Goal: Information Seeking & Learning: Learn about a topic

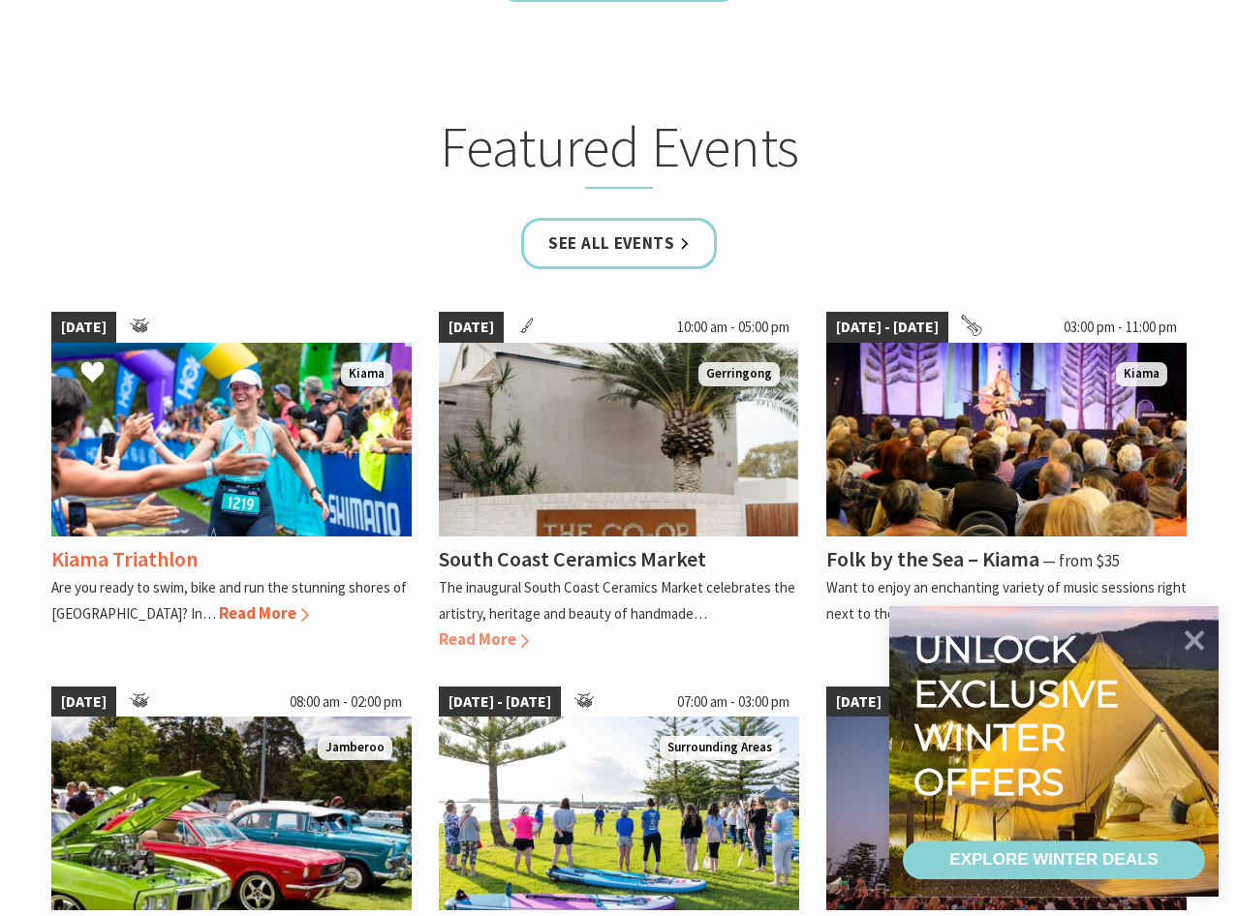
scroll to position [1151, 0]
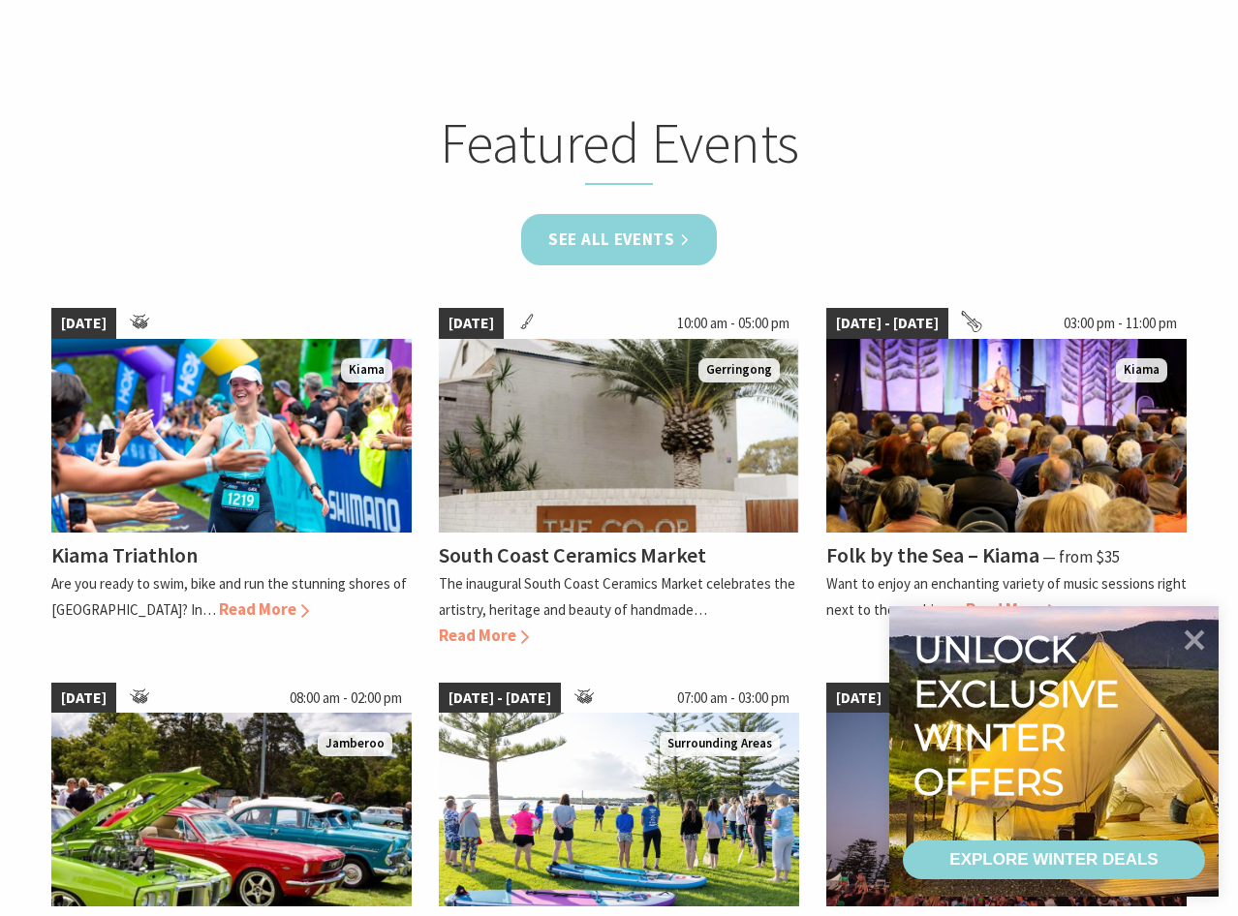
click at [624, 237] on link "See all Events" at bounding box center [619, 239] width 196 height 51
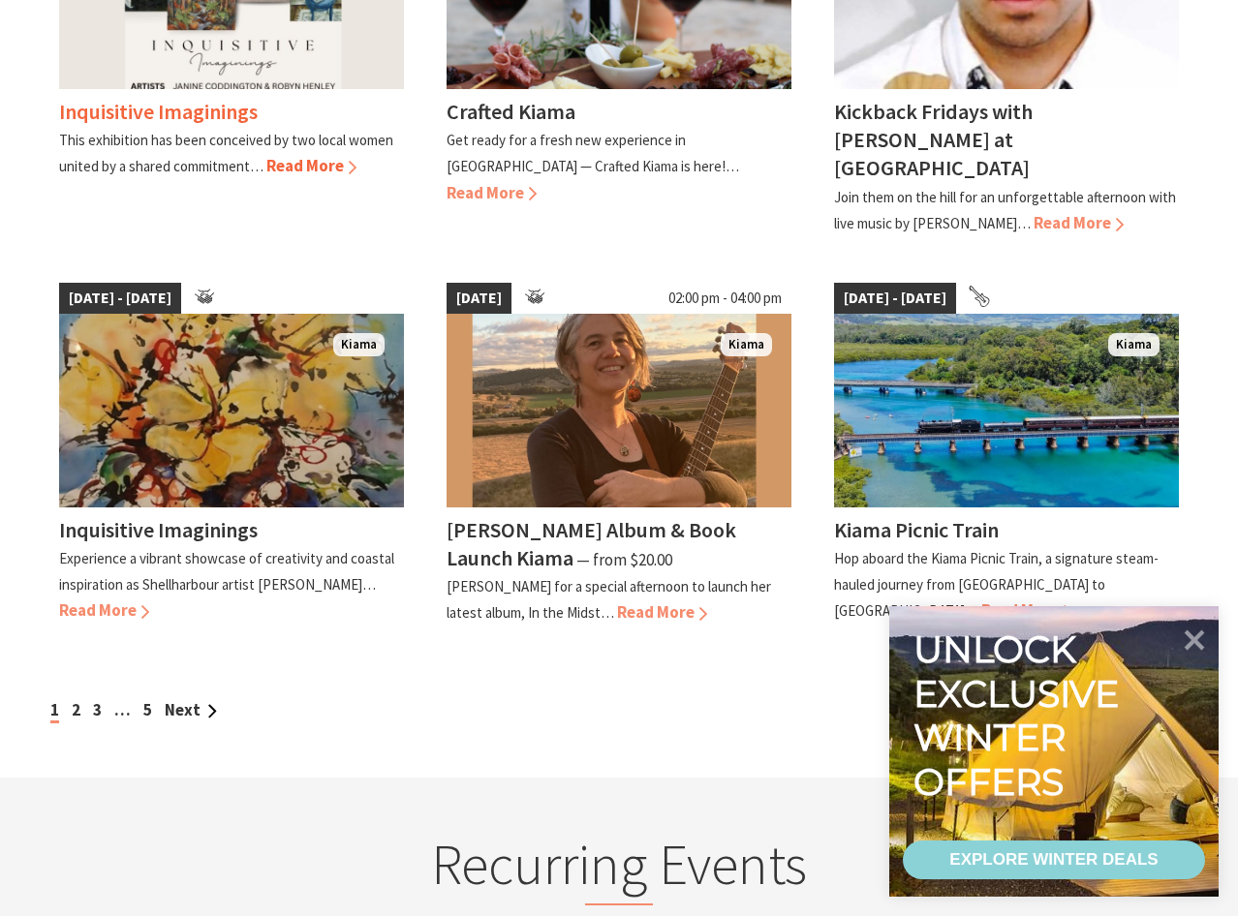
scroll to position [1569, 0]
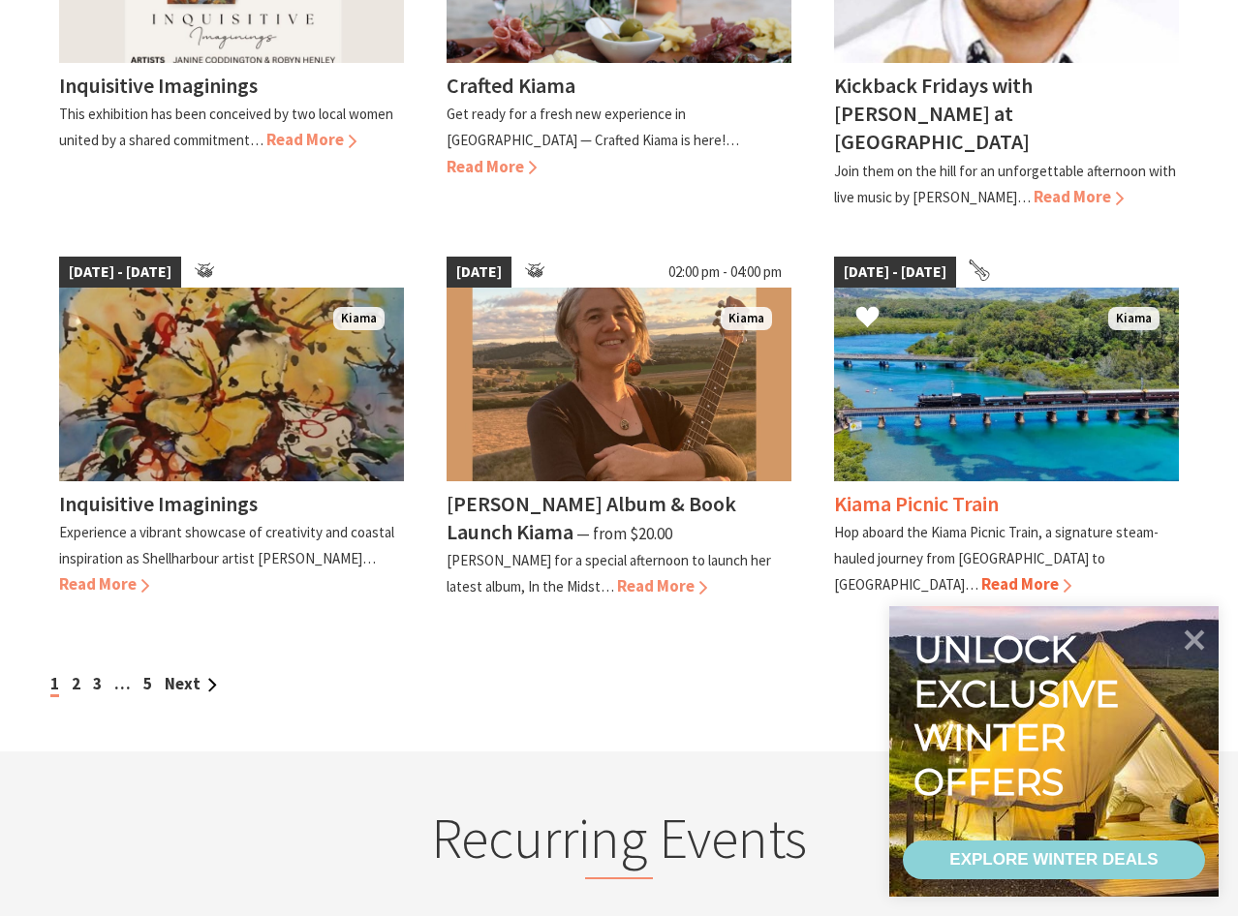
click at [1071, 573] on span "Read More" at bounding box center [1026, 583] width 90 height 21
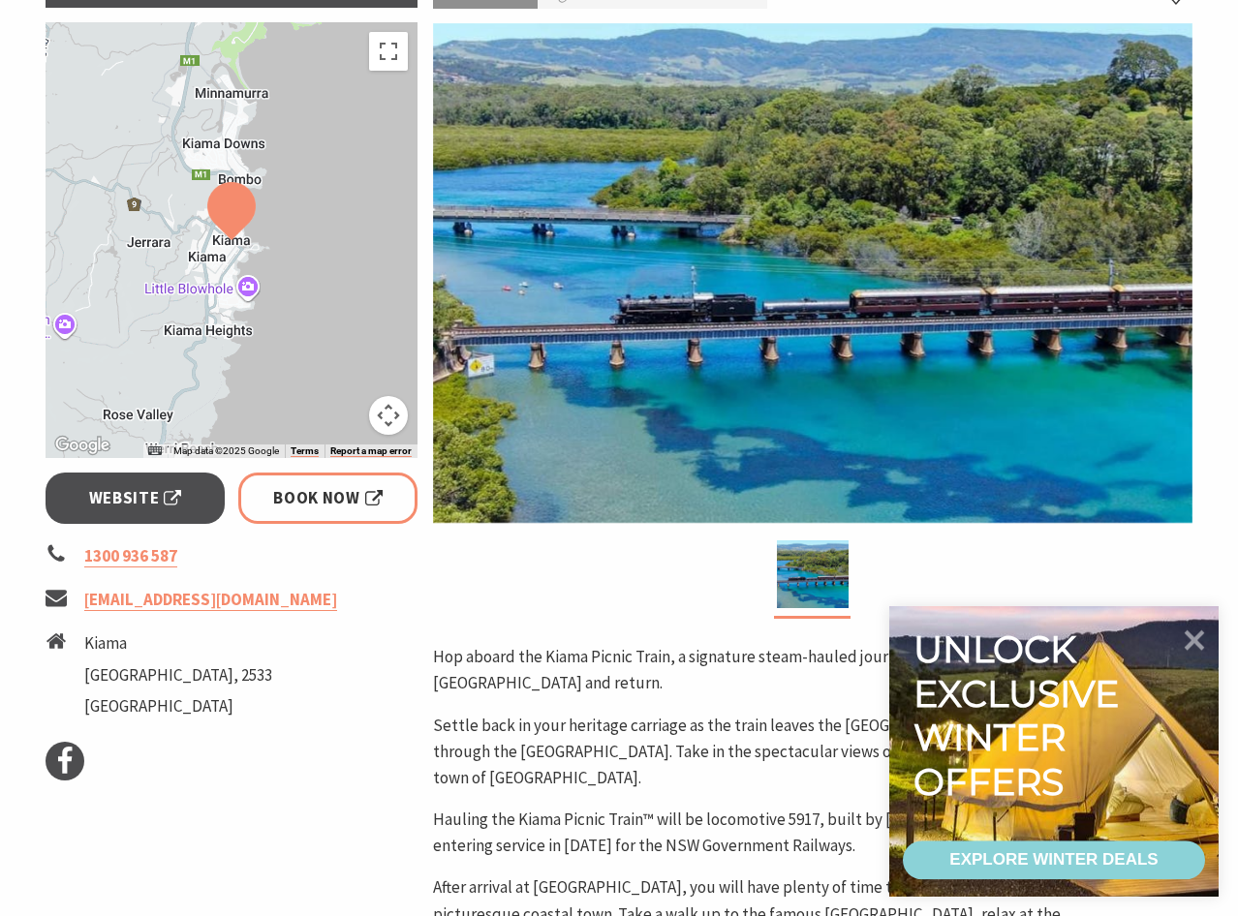
scroll to position [314, 0]
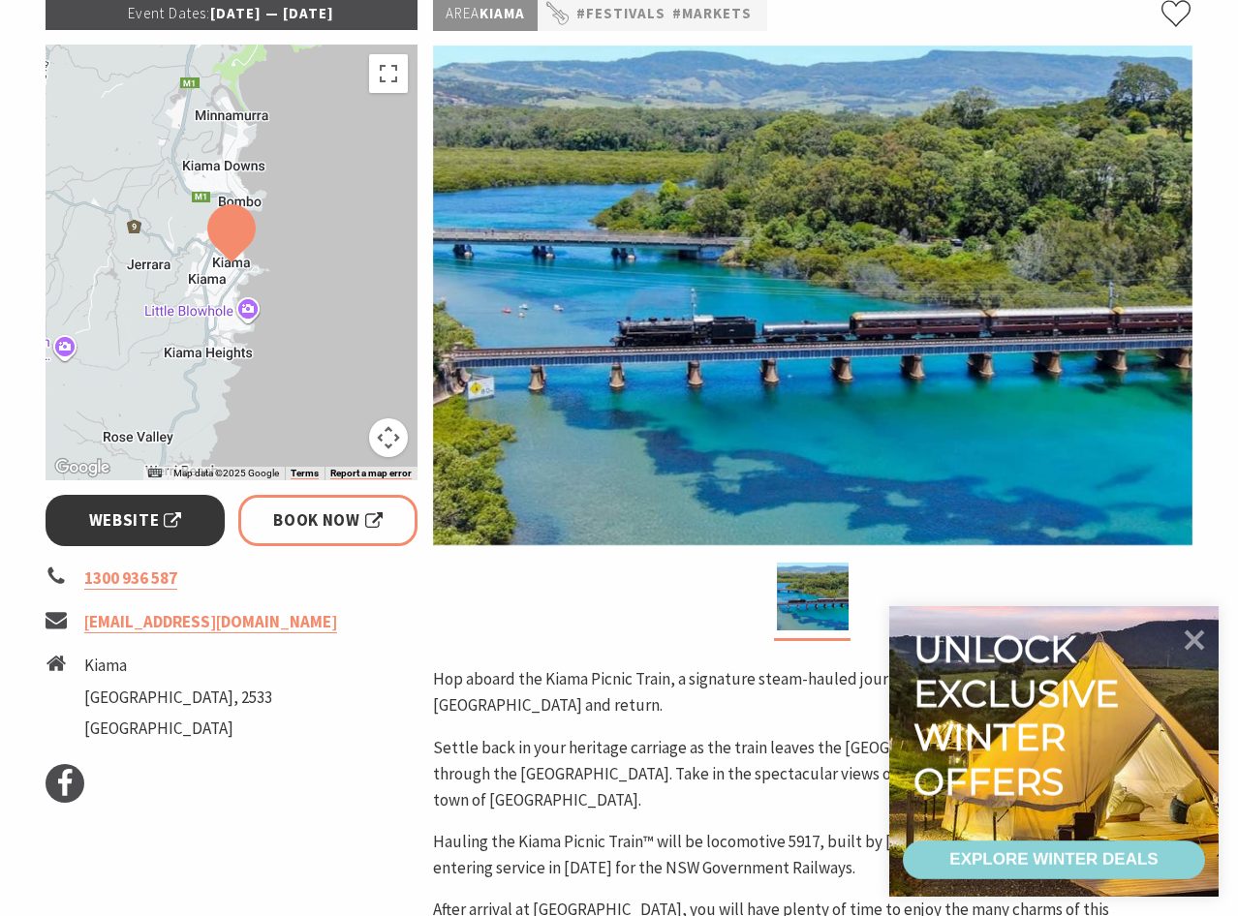
click at [152, 514] on span "Website" at bounding box center [135, 521] width 93 height 26
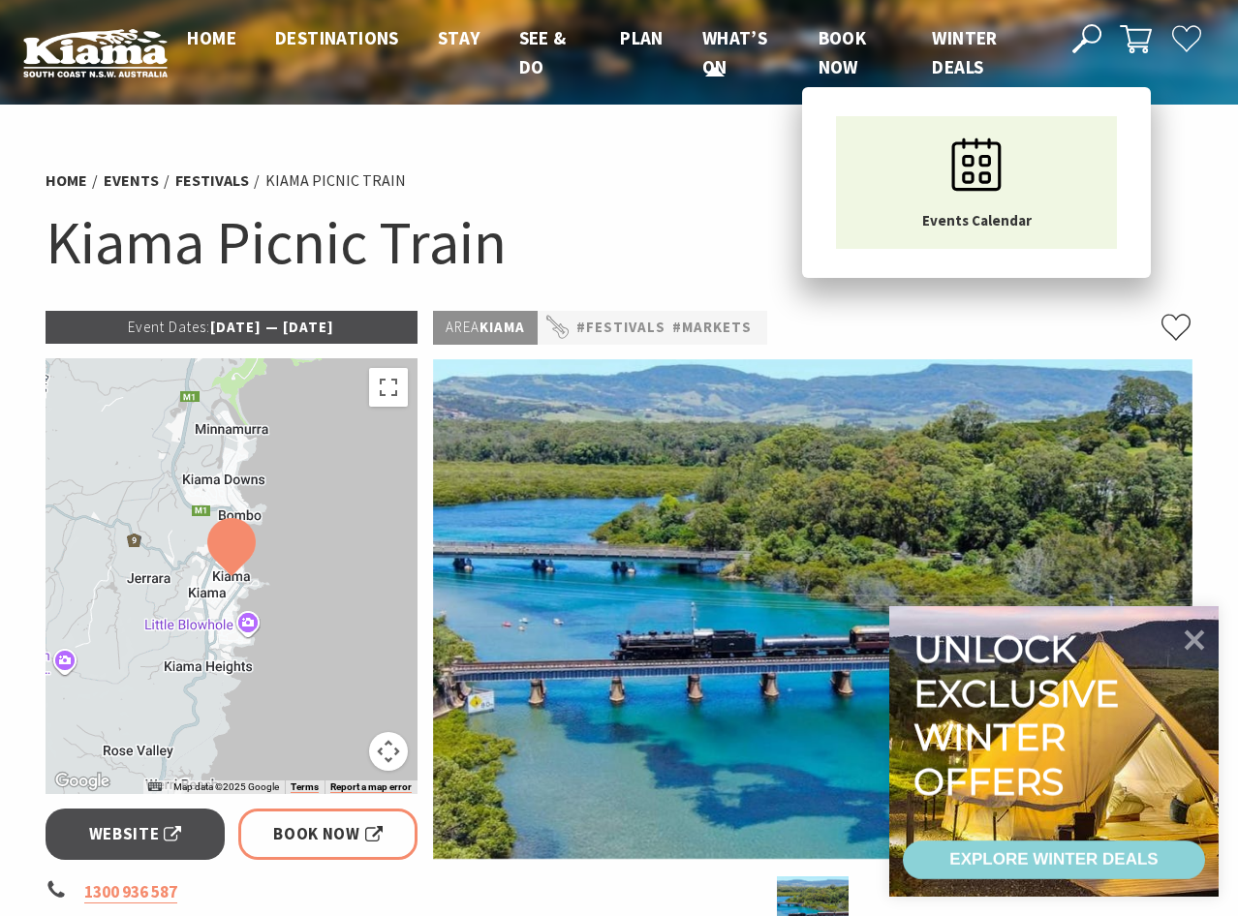
click at [726, 33] on span "What’s On" at bounding box center [734, 52] width 65 height 52
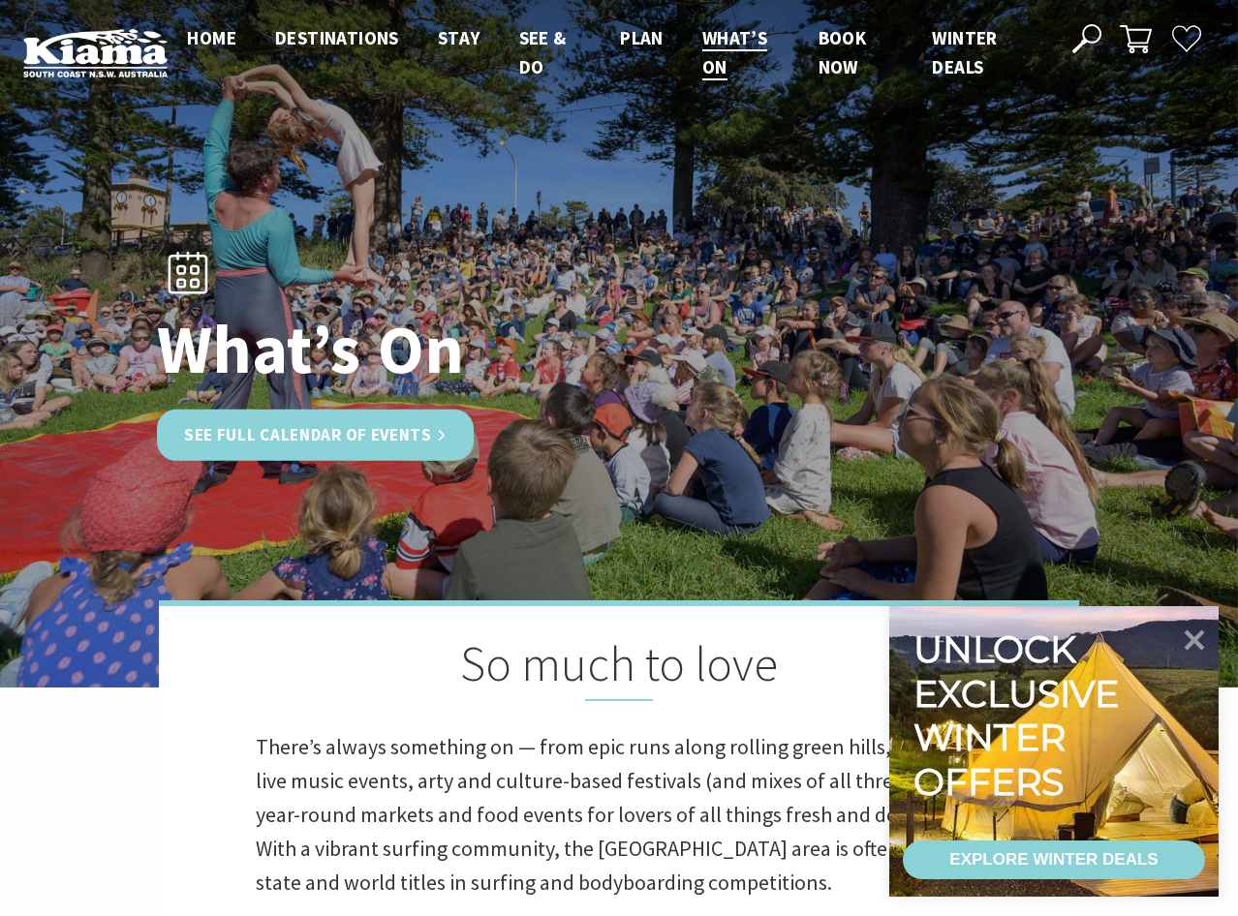
click at [368, 425] on link "See Full Calendar of Events" at bounding box center [315, 435] width 317 height 51
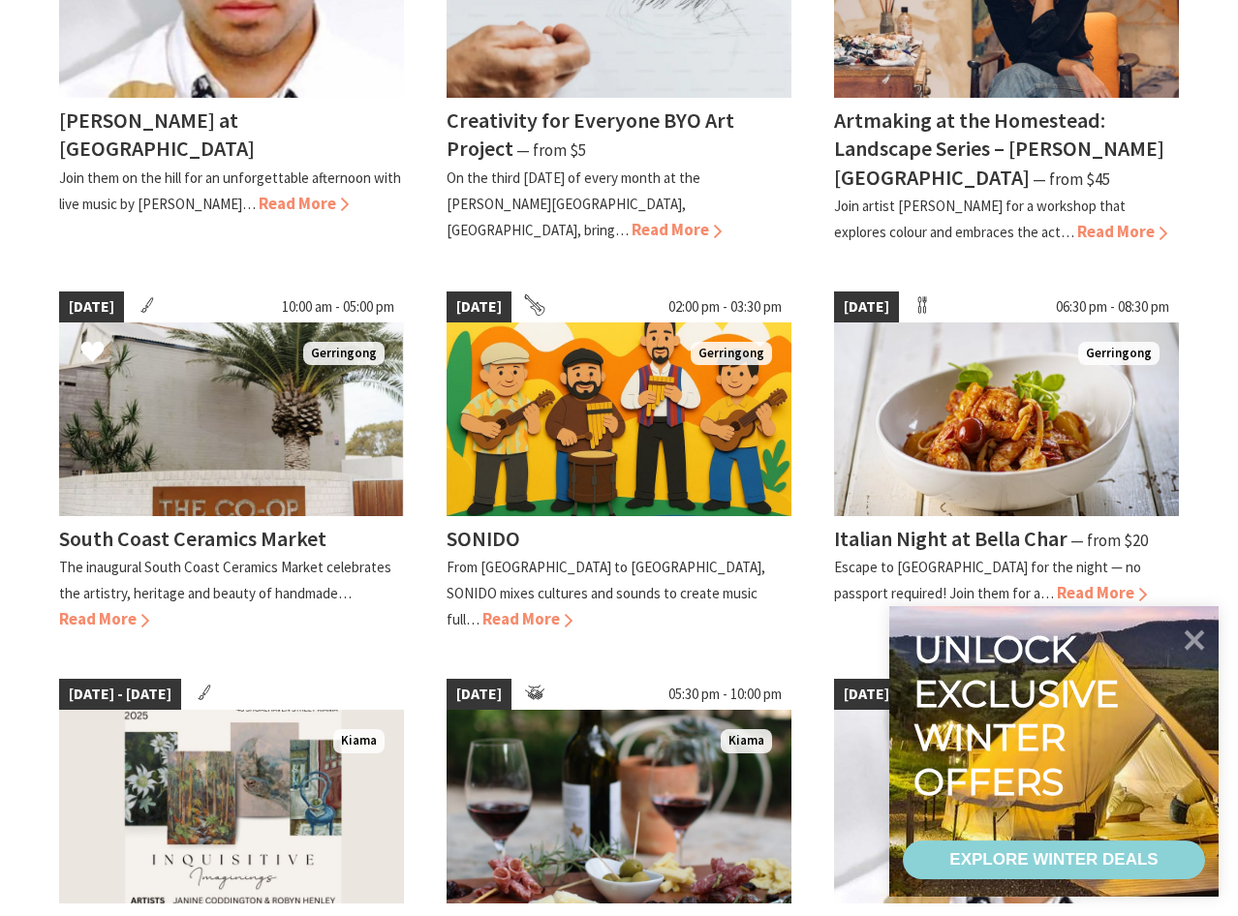
scroll to position [732, 0]
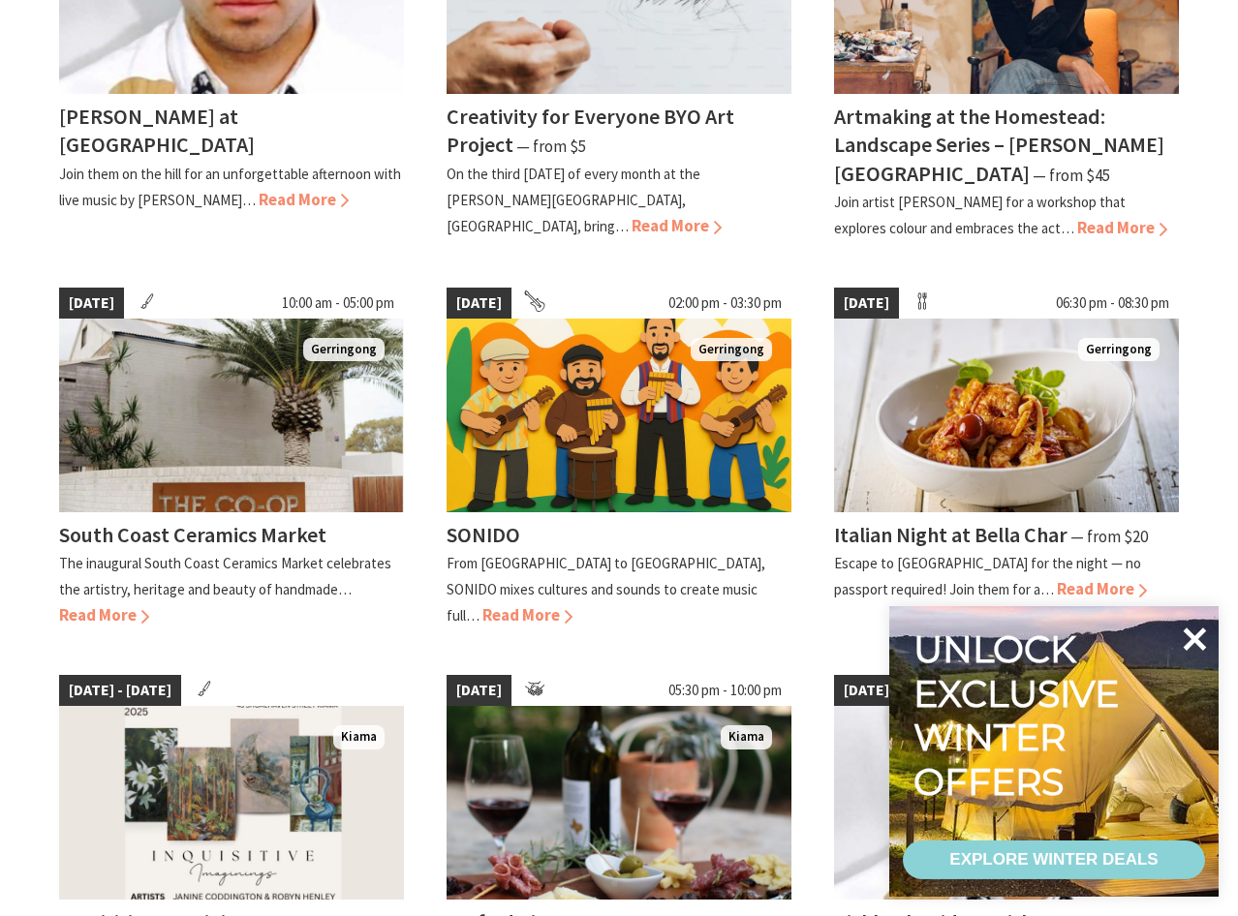
click at [1199, 644] on icon at bounding box center [1195, 639] width 23 height 23
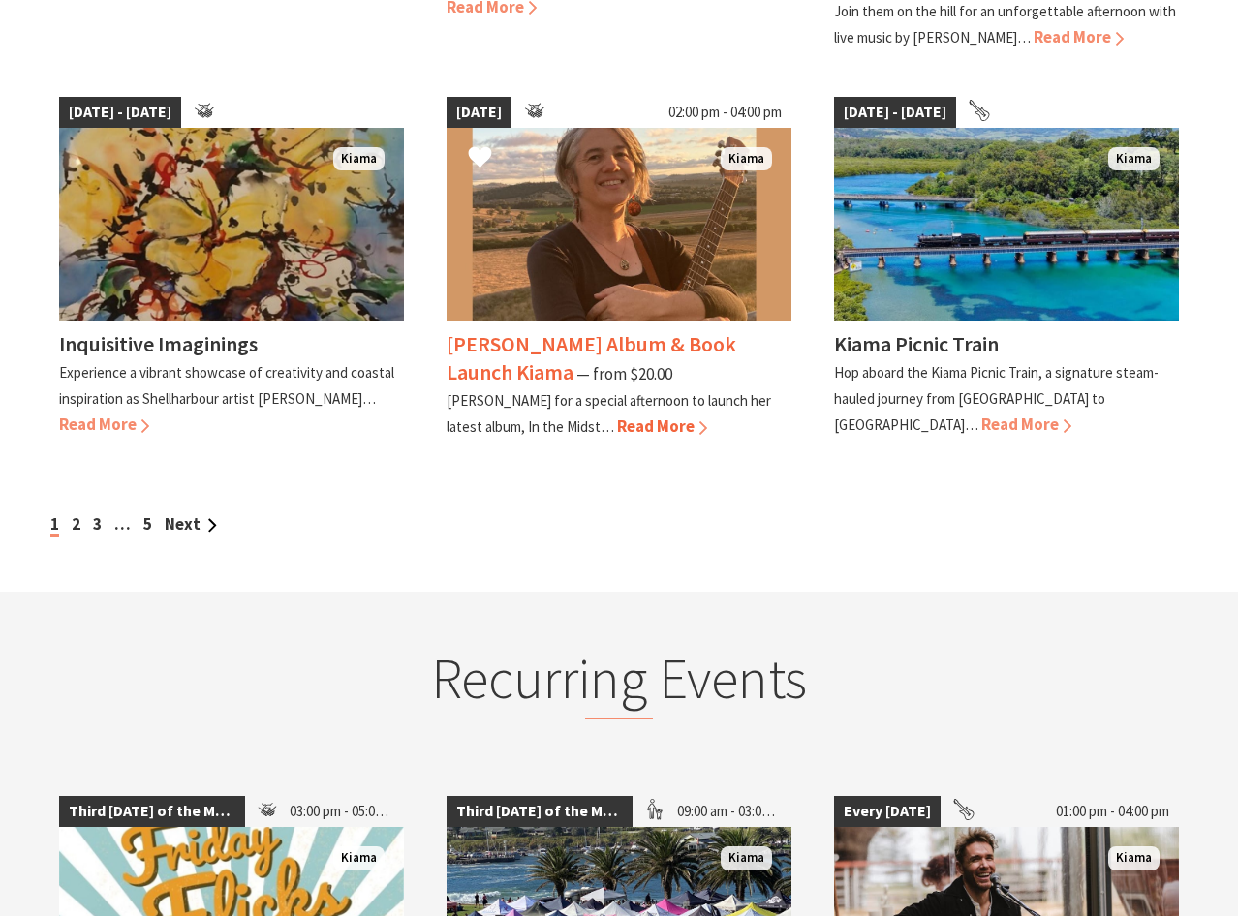
scroll to position [1778, 0]
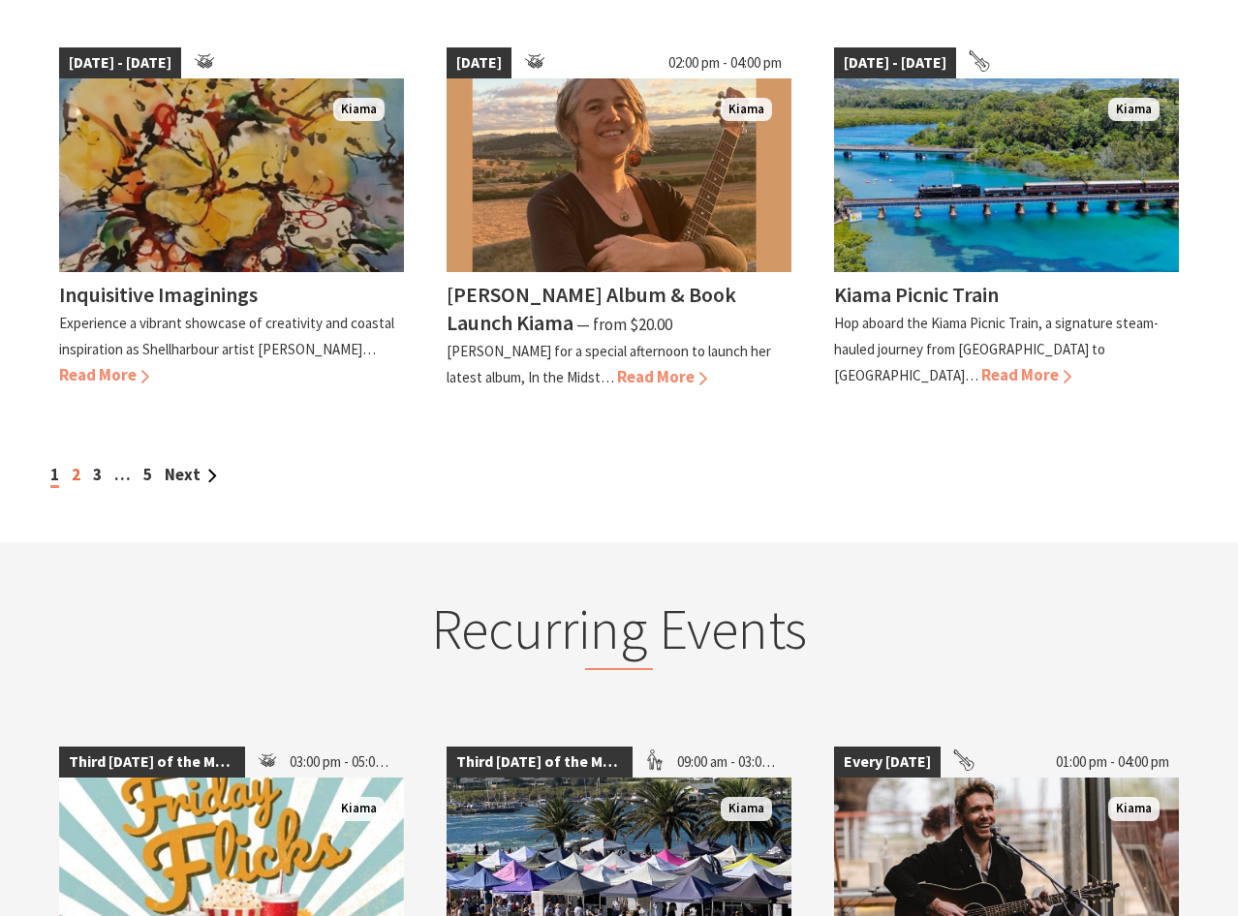
click at [77, 464] on link "2" at bounding box center [76, 474] width 9 height 21
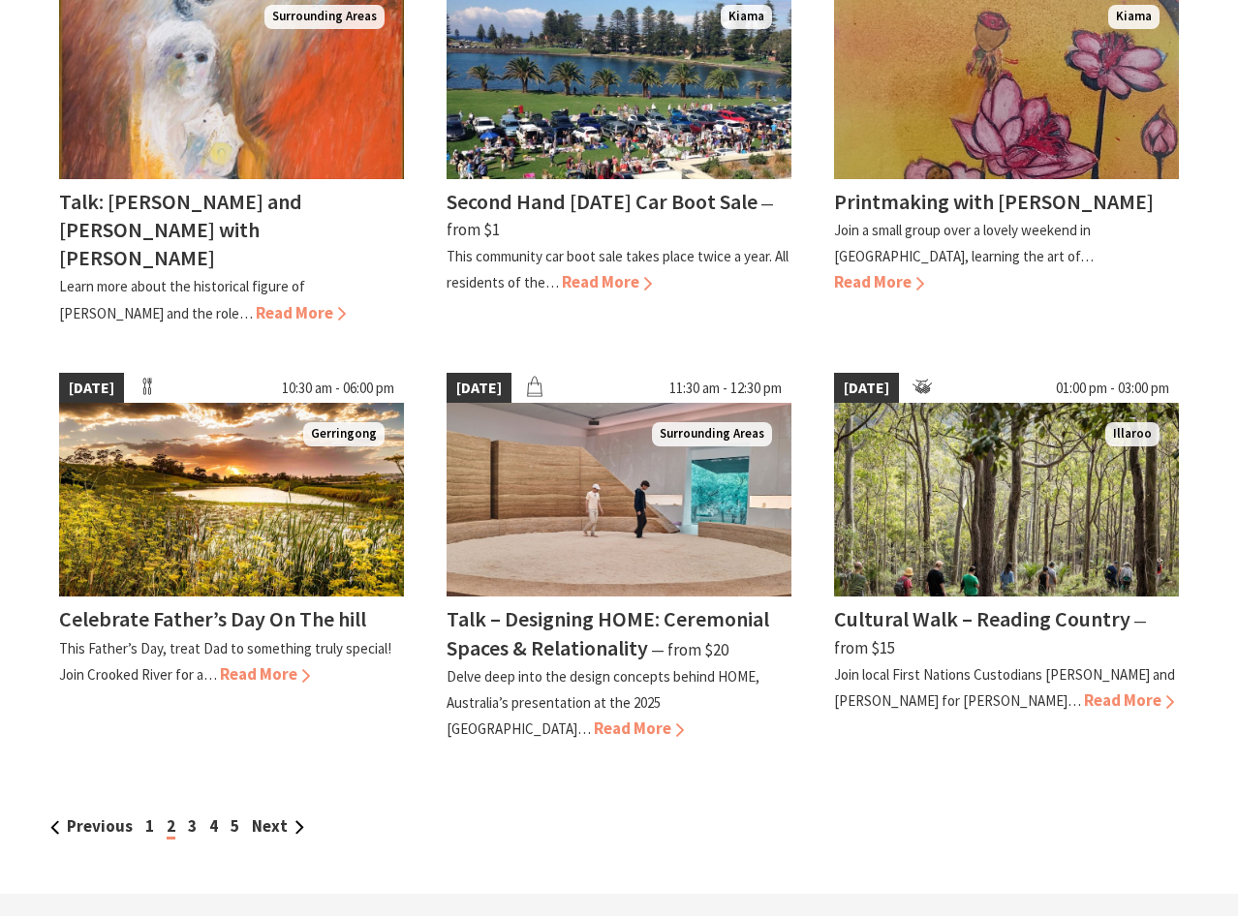
scroll to position [1465, 0]
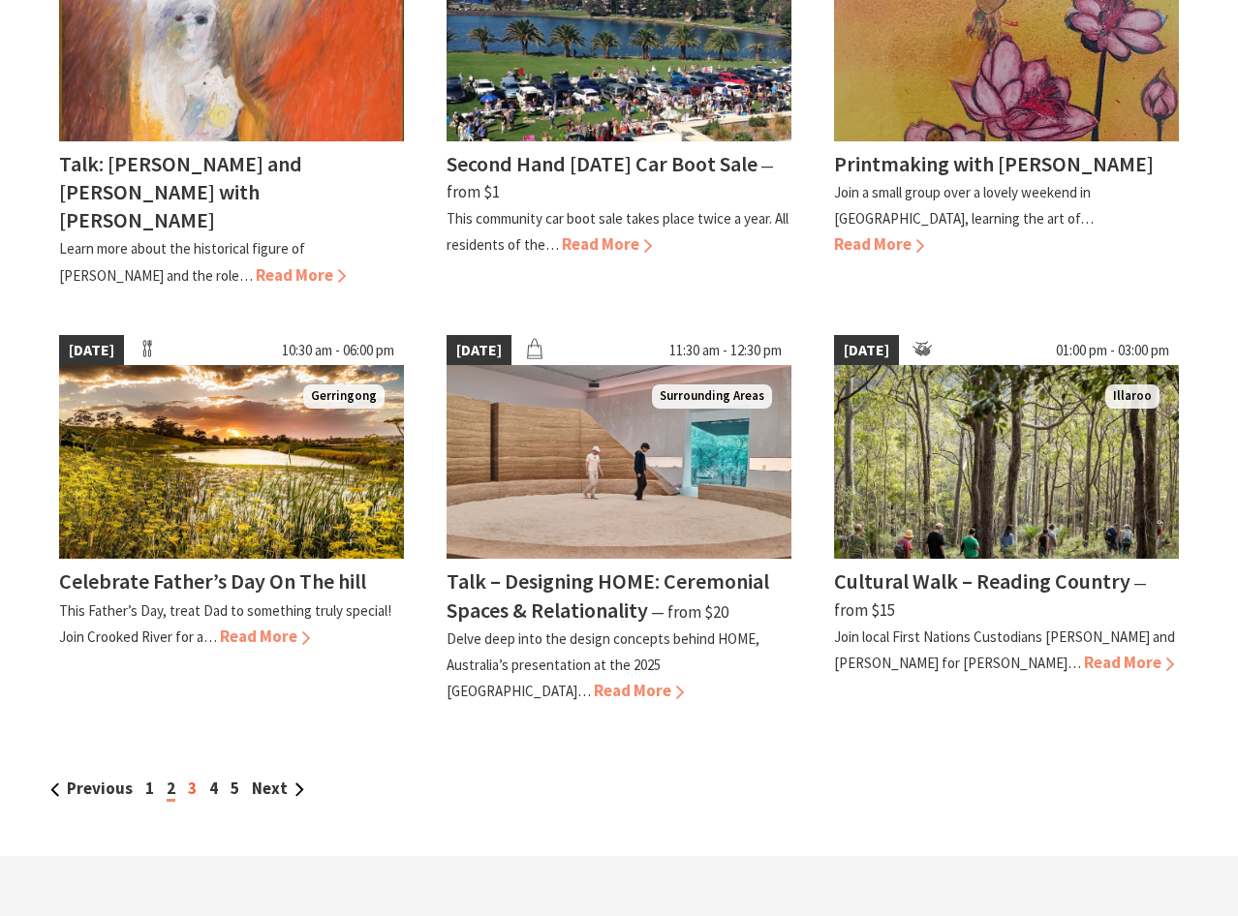
click at [193, 778] on link "3" at bounding box center [192, 788] width 9 height 21
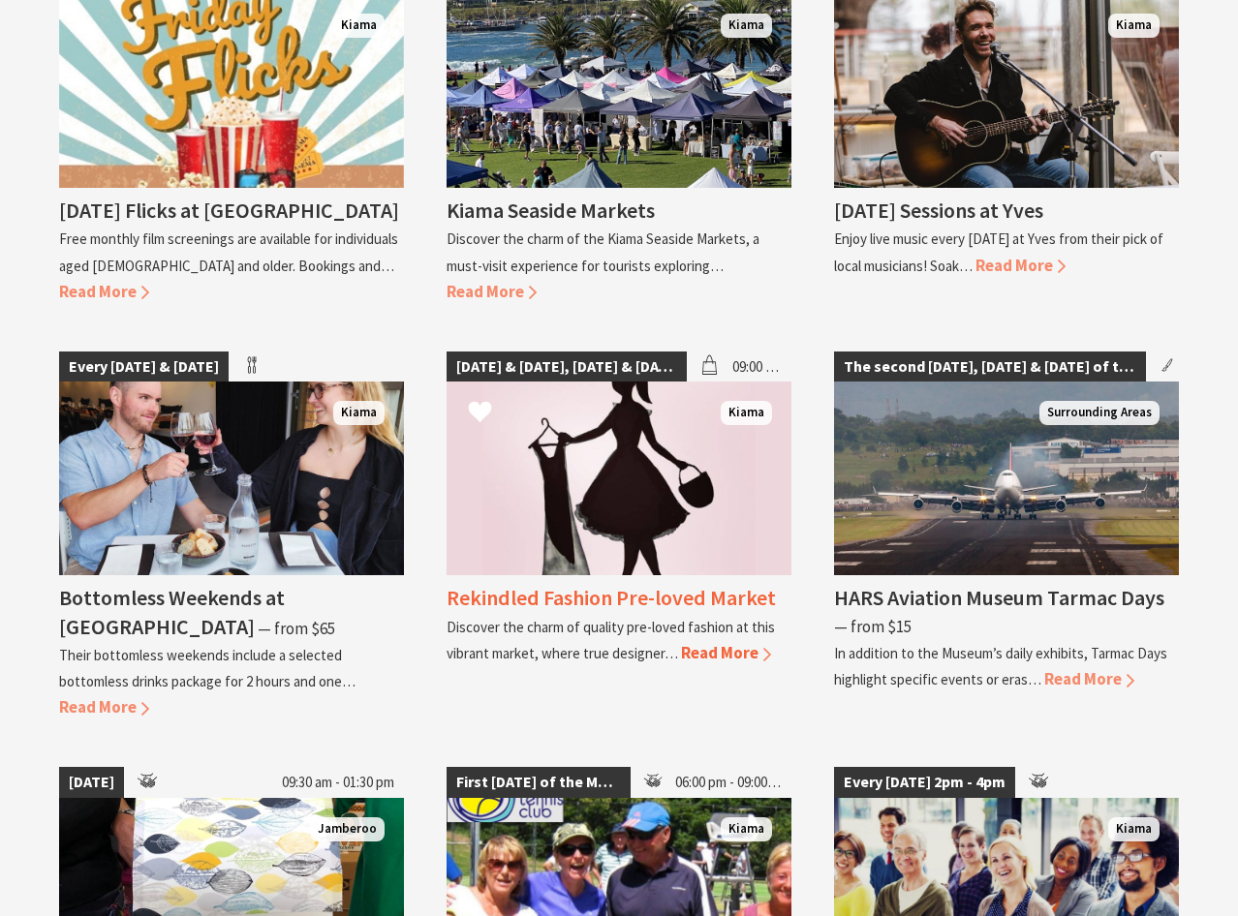
scroll to position [2615, 0]
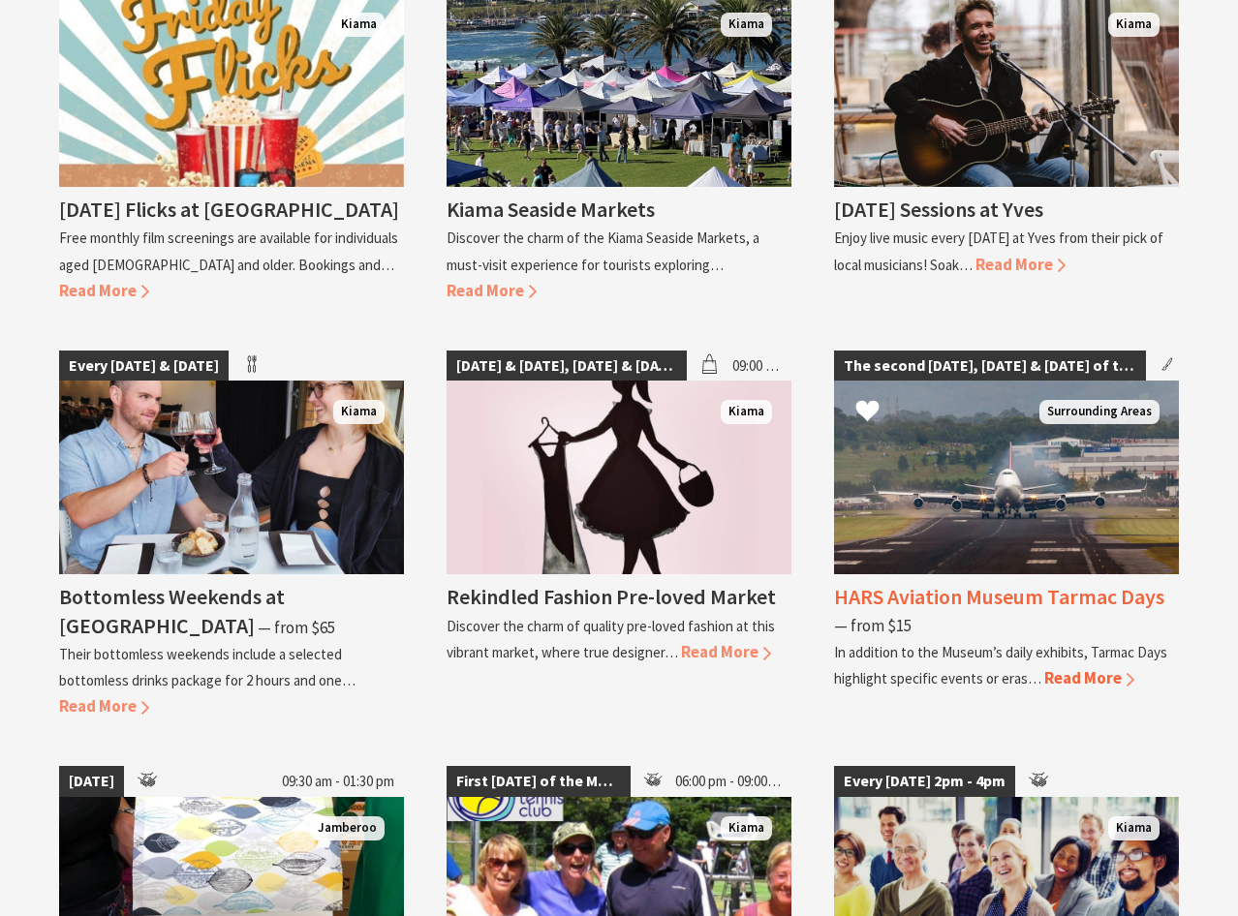
click at [1080, 667] on span "Read More" at bounding box center [1089, 677] width 90 height 21
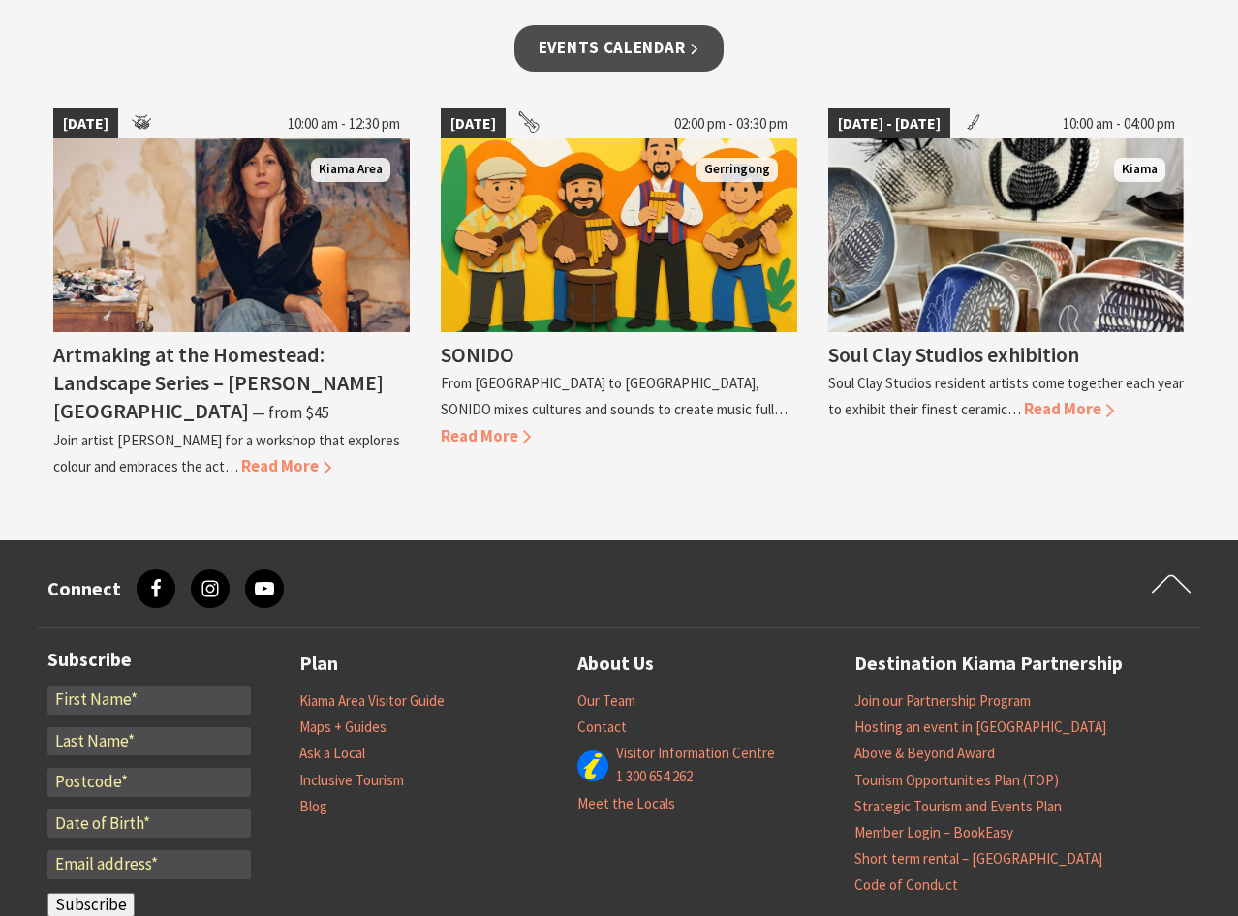
scroll to position [2173, 0]
